Goal: Task Accomplishment & Management: Manage account settings

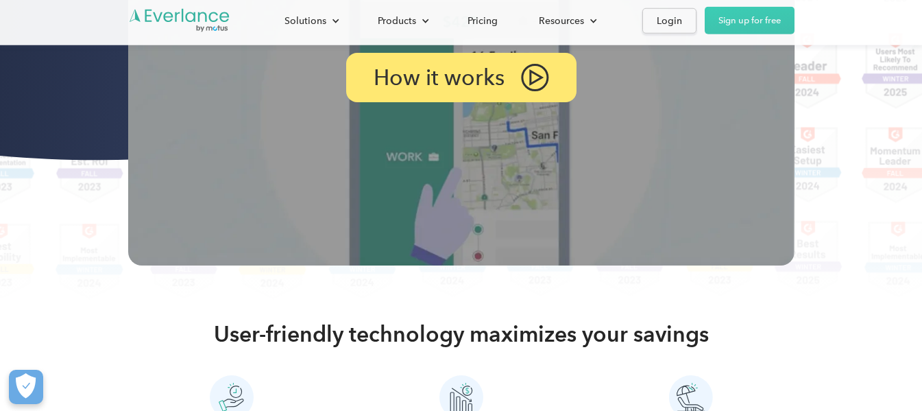
scroll to position [411, 0]
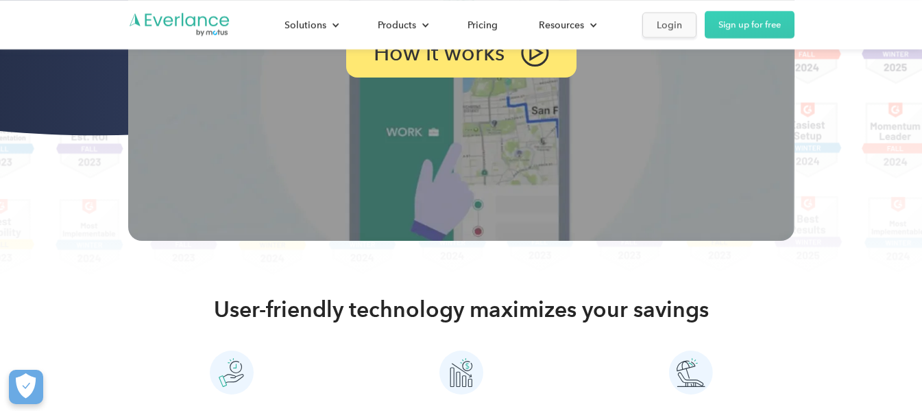
click at [659, 25] on div "Login" at bounding box center [669, 24] width 25 height 17
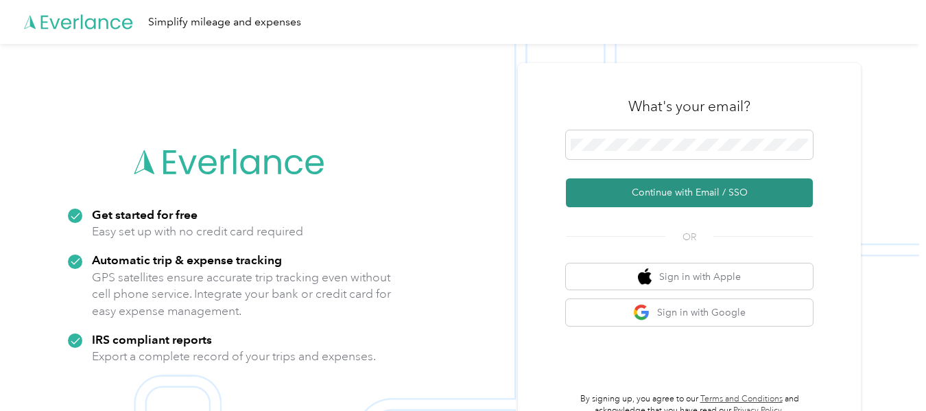
click at [685, 197] on button "Continue with Email / SSO" at bounding box center [689, 192] width 247 height 29
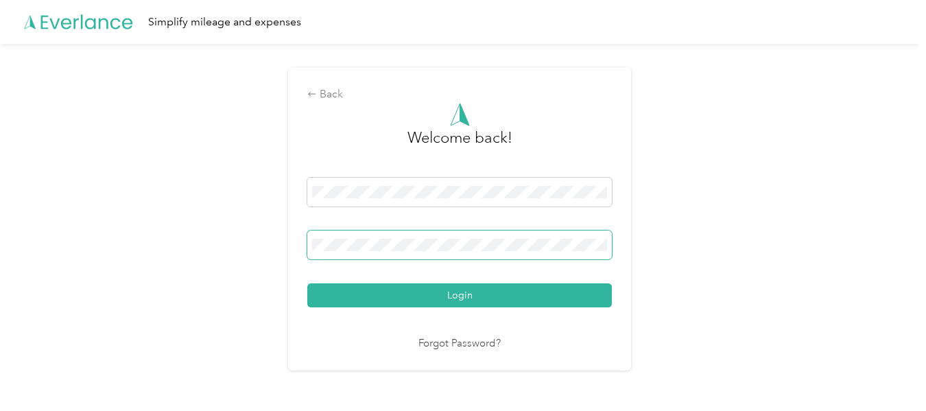
click at [420, 237] on span at bounding box center [459, 244] width 304 height 29
click at [444, 252] on span at bounding box center [459, 244] width 304 height 29
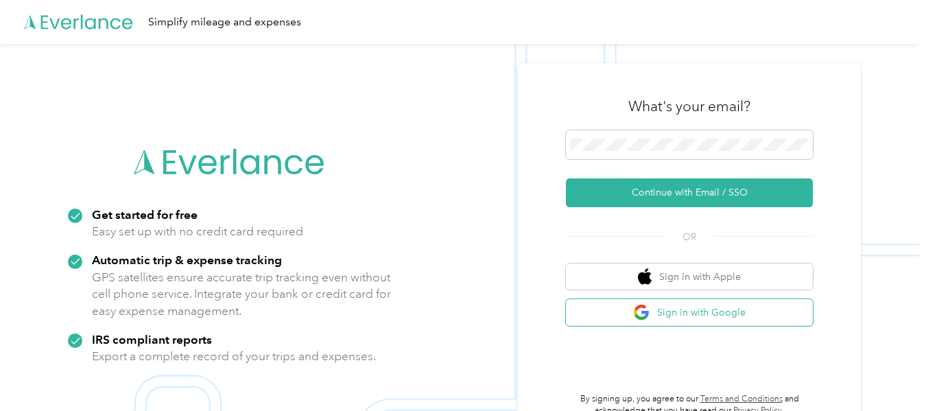
click at [709, 317] on button "Sign in with Google" at bounding box center [689, 312] width 247 height 27
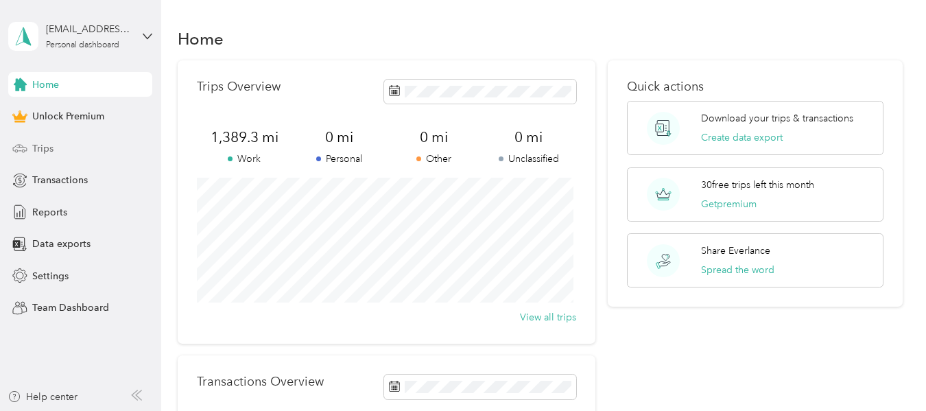
click at [59, 141] on div "Trips" at bounding box center [80, 148] width 144 height 25
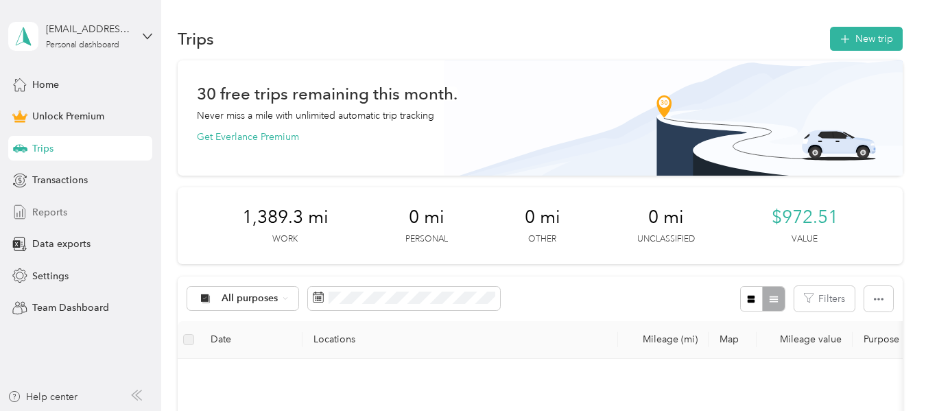
click at [56, 215] on span "Reports" at bounding box center [49, 212] width 35 height 14
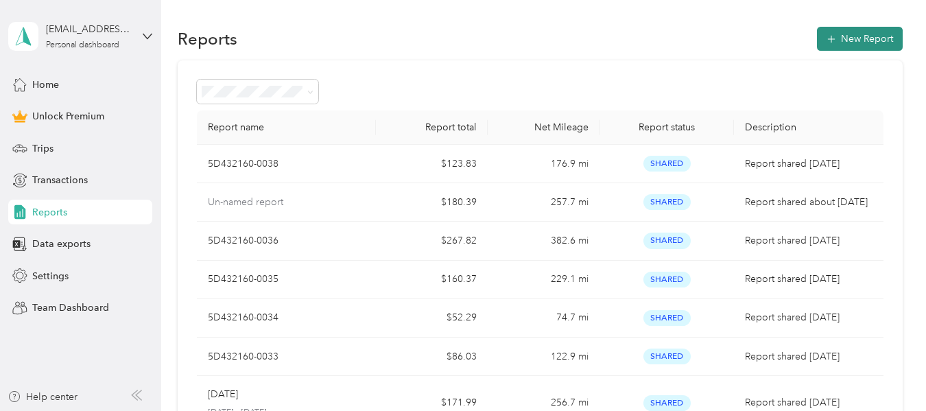
click at [843, 36] on button "New Report" at bounding box center [860, 39] width 86 height 24
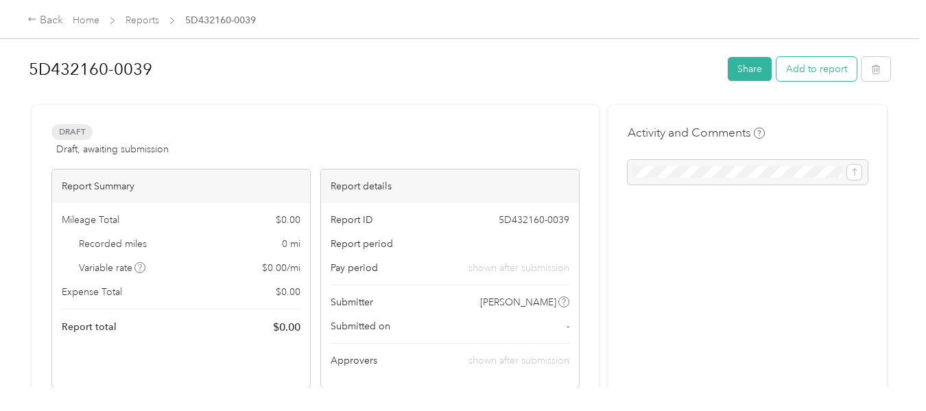
click at [822, 68] on button "Add to report" at bounding box center [816, 69] width 80 height 24
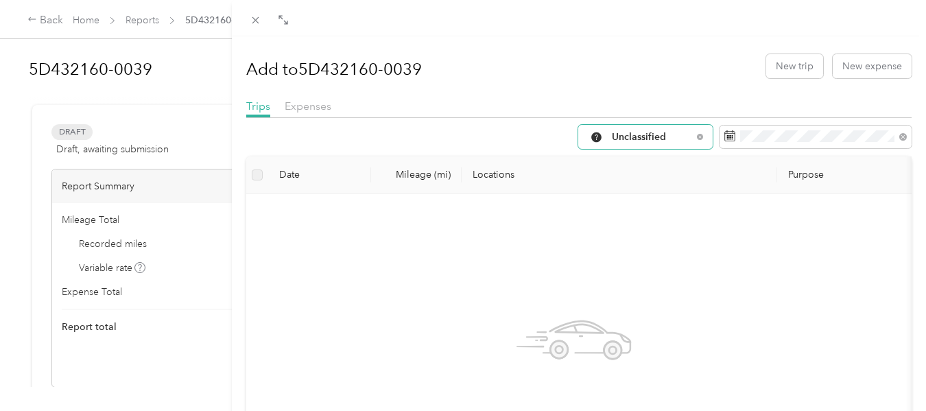
click at [647, 136] on span "Unclassified" at bounding box center [652, 137] width 80 height 10
click at [642, 167] on ol "All Purposes Unclassified Work Personal Other Charity Medical Moving Commute" at bounding box center [635, 243] width 134 height 192
click at [832, 143] on span at bounding box center [815, 136] width 192 height 23
click at [664, 132] on span "Unclassified" at bounding box center [652, 137] width 80 height 10
click at [614, 168] on ol "All Purposes Unclassified Work Personal Other Charity Medical Moving Commute" at bounding box center [635, 245] width 134 height 192
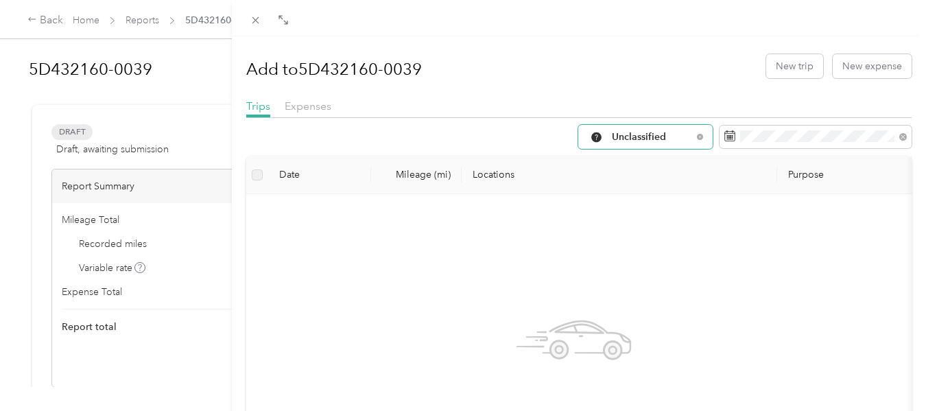
click at [633, 145] on div "Unclassified" at bounding box center [645, 137] width 134 height 24
click at [612, 163] on li "All Purposes" at bounding box center [635, 158] width 134 height 24
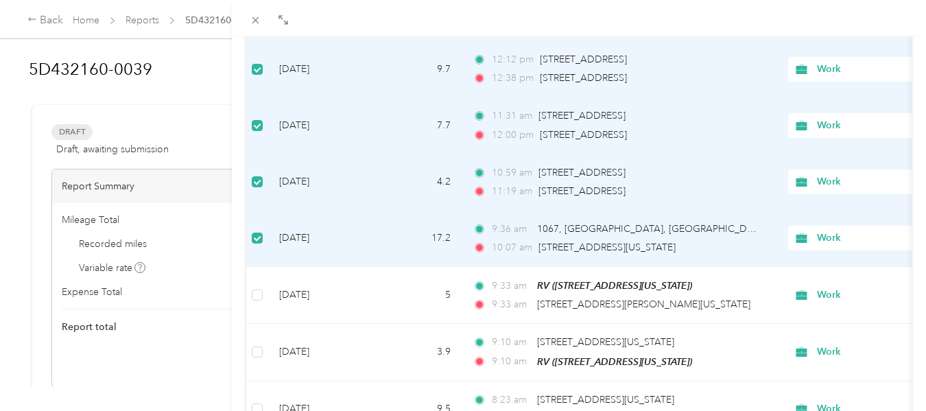
scroll to position [274, 0]
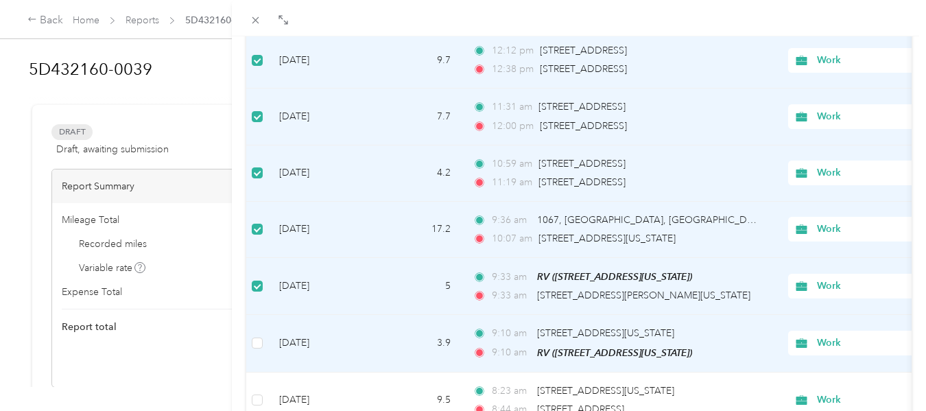
click at [263, 342] on td at bounding box center [257, 343] width 22 height 57
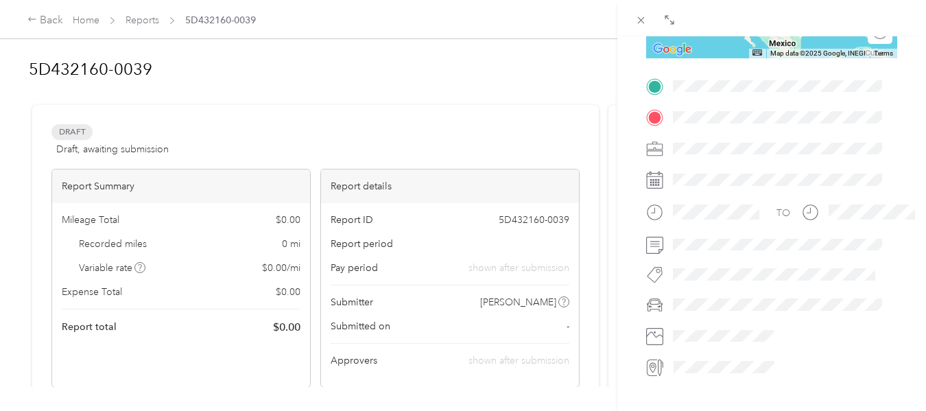
click at [421, 87] on div "BACK Trips Trip detail Trip details This trip cannot be edited because it is ei…" at bounding box center [463, 205] width 926 height 411
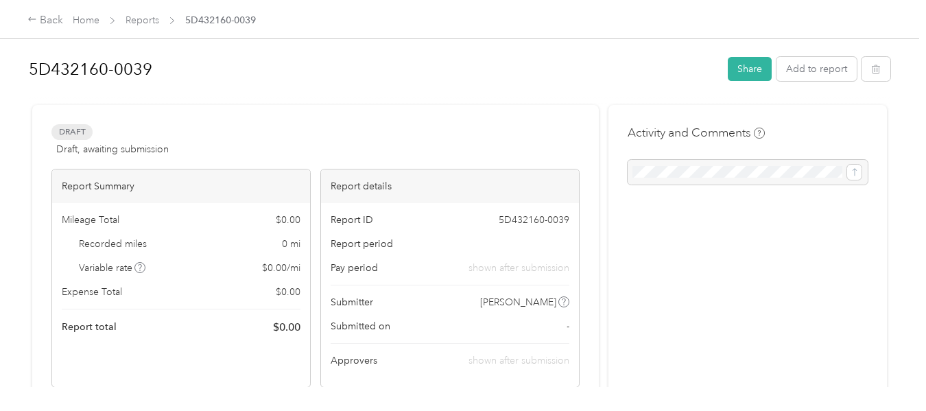
click at [45, 16] on div at bounding box center [463, 205] width 926 height 411
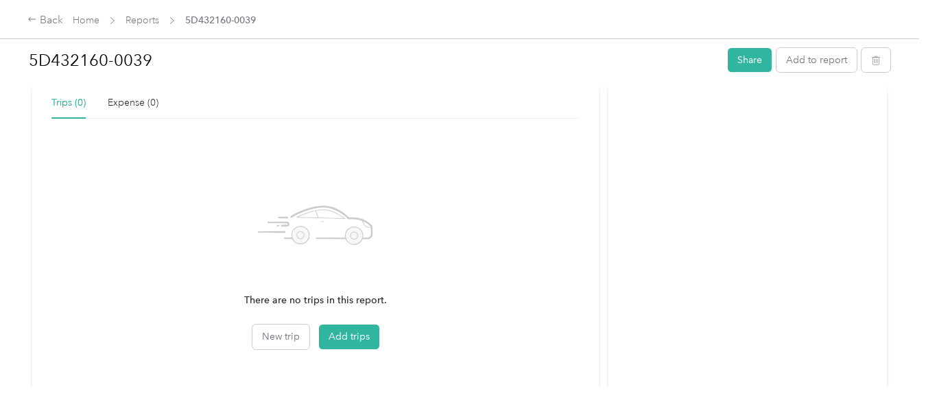
scroll to position [398, 0]
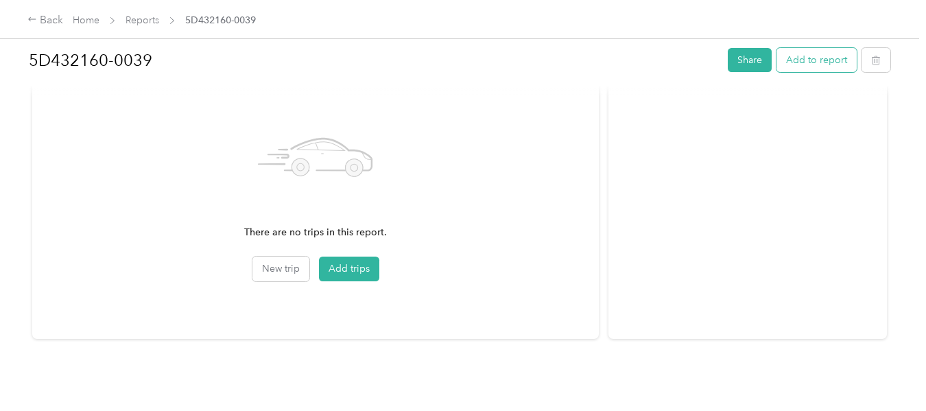
click at [806, 49] on button "Add to report" at bounding box center [816, 60] width 80 height 24
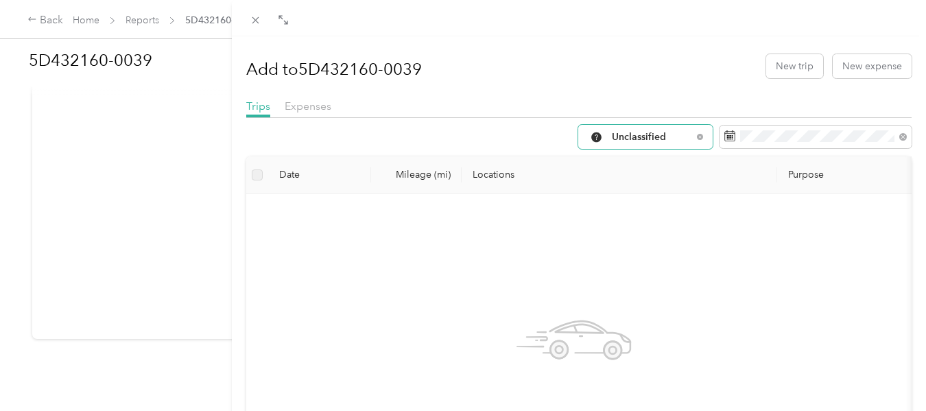
click at [690, 132] on div "Unclassified" at bounding box center [645, 137] width 134 height 24
drag, startPoint x: 614, startPoint y: 210, endPoint x: 659, endPoint y: 196, distance: 46.6
click at [615, 210] on span "Work" at bounding box center [646, 210] width 91 height 14
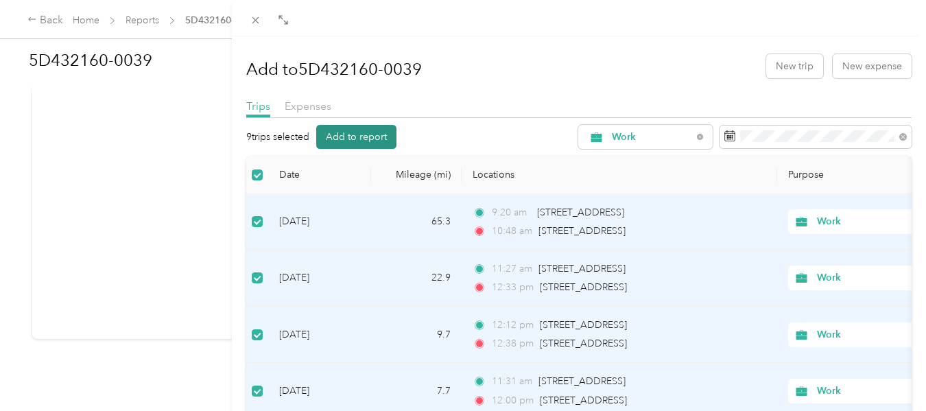
click at [361, 134] on button "Add to report" at bounding box center [356, 137] width 80 height 24
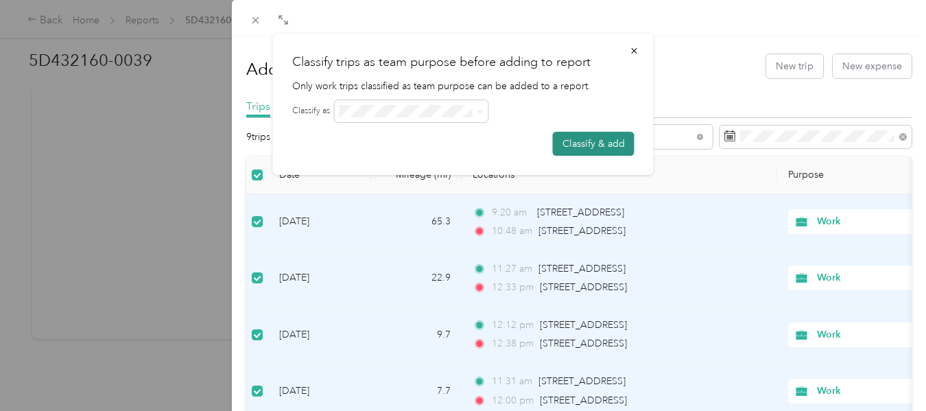
click at [584, 139] on button "Classify & add" at bounding box center [594, 144] width 82 height 24
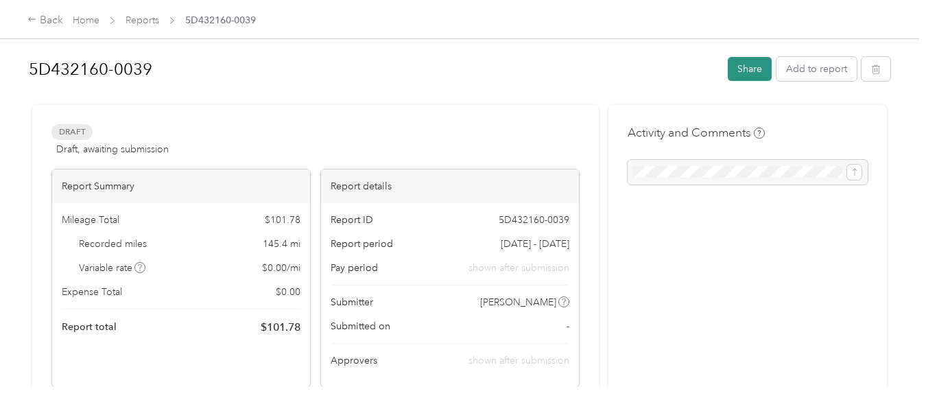
click at [747, 71] on button "Share" at bounding box center [749, 69] width 44 height 24
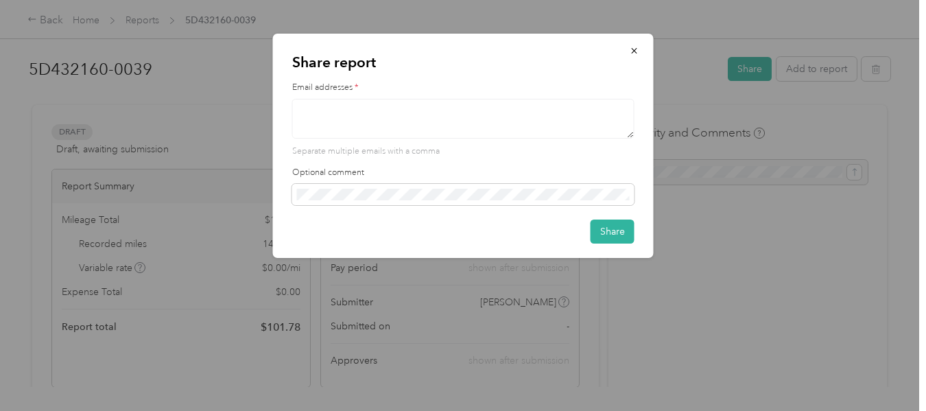
click at [422, 112] on textarea at bounding box center [463, 119] width 342 height 40
drag, startPoint x: 473, startPoint y: 105, endPoint x: 307, endPoint y: 101, distance: 166.0
click at [302, 101] on textarea "To enrich screen reader interactions, please activate Accessibility in Grammarl…" at bounding box center [463, 119] width 342 height 40
drag, startPoint x: 533, startPoint y: 118, endPoint x: 542, endPoint y: 132, distance: 16.4
click at [533, 118] on textarea "allison@conestogaoms.com" at bounding box center [463, 119] width 342 height 40
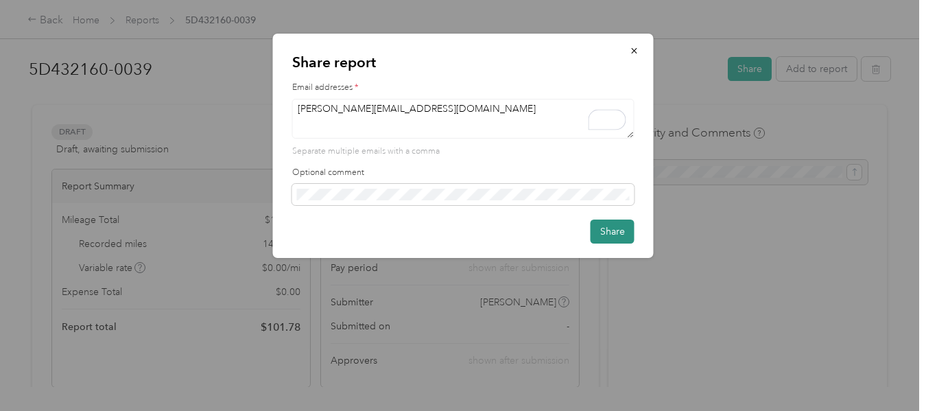
type textarea "allison@conestogaoms.com"
click at [616, 222] on button "Share" at bounding box center [612, 231] width 44 height 24
